Goal: Book appointment/travel/reservation

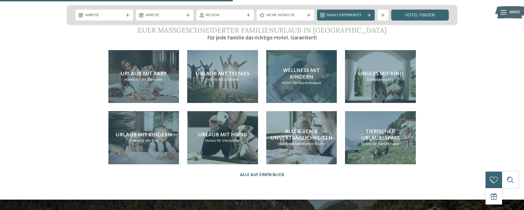
scroll to position [1262, 0]
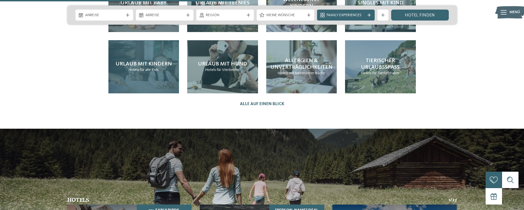
click at [140, 67] on span "Urlaub mit Kindern" at bounding box center [144, 63] width 56 height 5
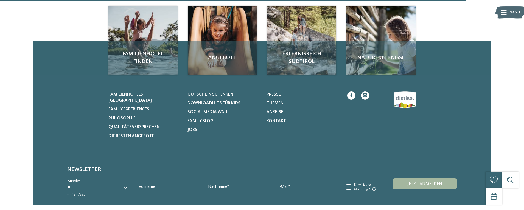
scroll to position [933, 0]
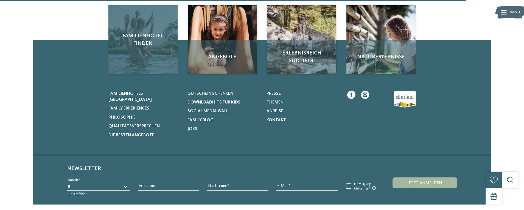
click at [154, 74] on div "Familienhotel finden" at bounding box center [142, 39] width 69 height 69
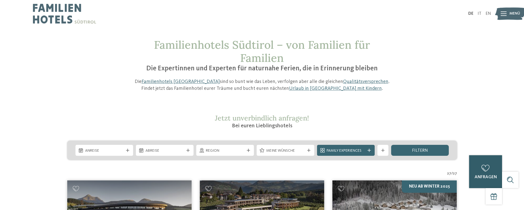
click at [481, 165] on icon at bounding box center [485, 168] width 8 height 7
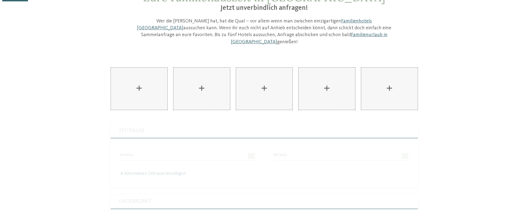
scroll to position [27, 0]
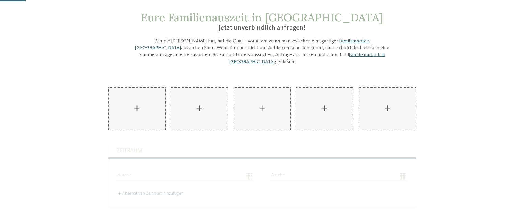
click at [127, 107] on div "AKI Family Resort PLOSE hinzufügen" at bounding box center [137, 109] width 57 height 42
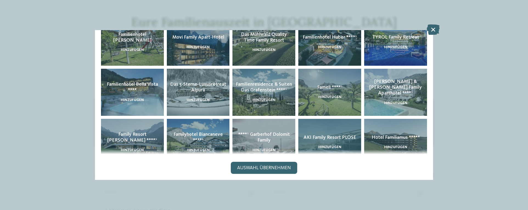
scroll to position [82, 0]
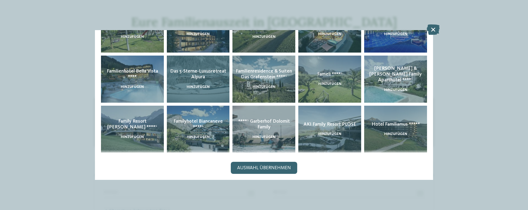
click at [207, 90] on div "Das 5-Sterne-Luxusretreat Alpura hinzufügen" at bounding box center [198, 79] width 63 height 47
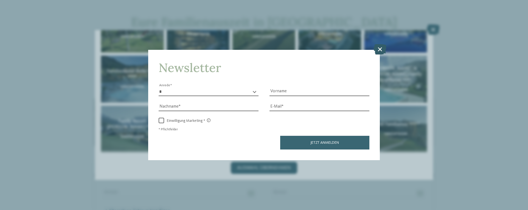
click at [381, 50] on icon at bounding box center [379, 49] width 13 height 10
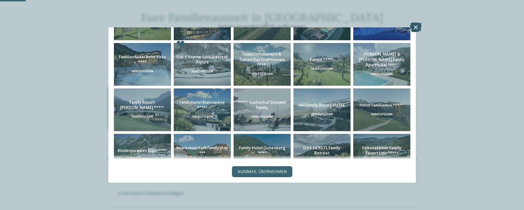
click at [422, 28] on icon at bounding box center [416, 28] width 12 height 10
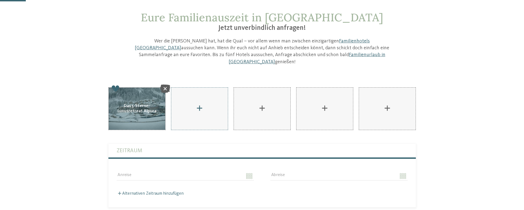
click at [192, 115] on div "AKI Family Resort PLOSE hinzufügen" at bounding box center [199, 109] width 57 height 42
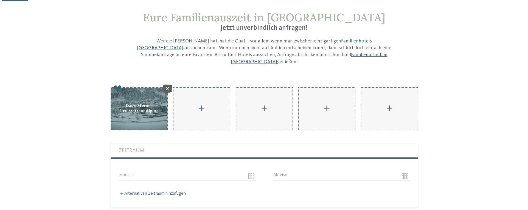
scroll to position [82, 0]
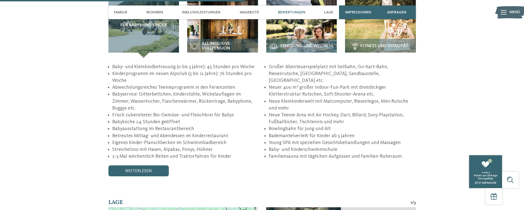
scroll to position [1043, 0]
